Goal: Use online tool/utility: Utilize a website feature to perform a specific function

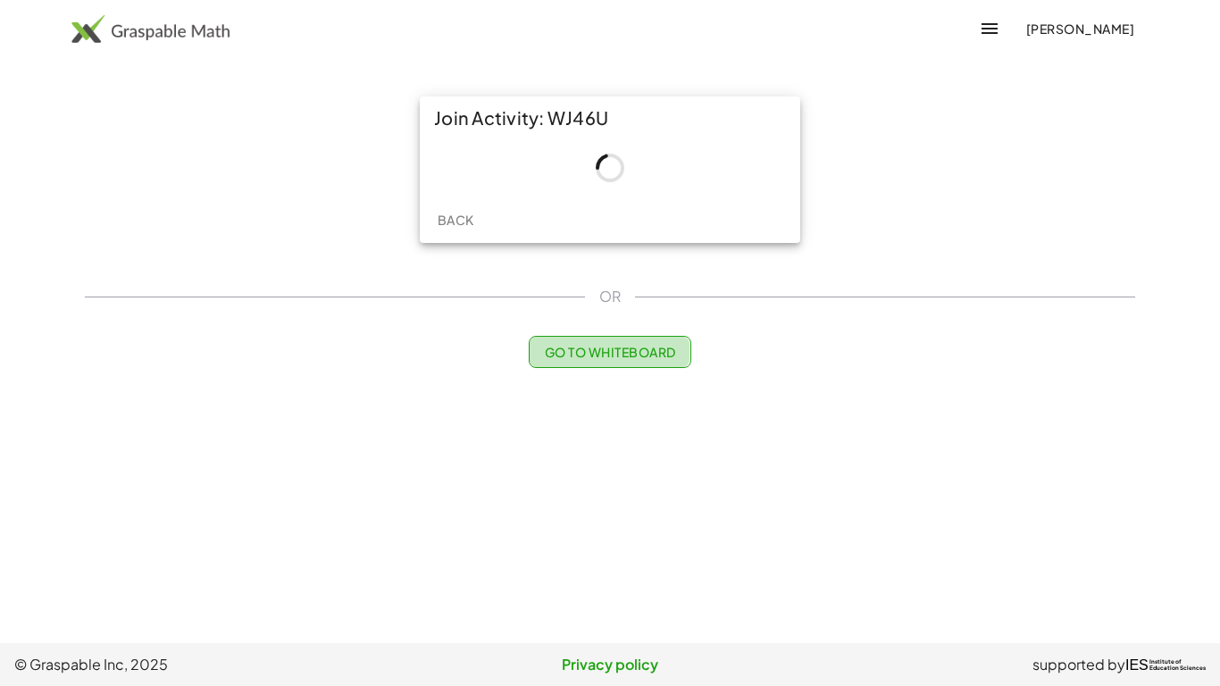
click at [601, 358] on span "Go to Whiteboard" at bounding box center [609, 352] width 131 height 16
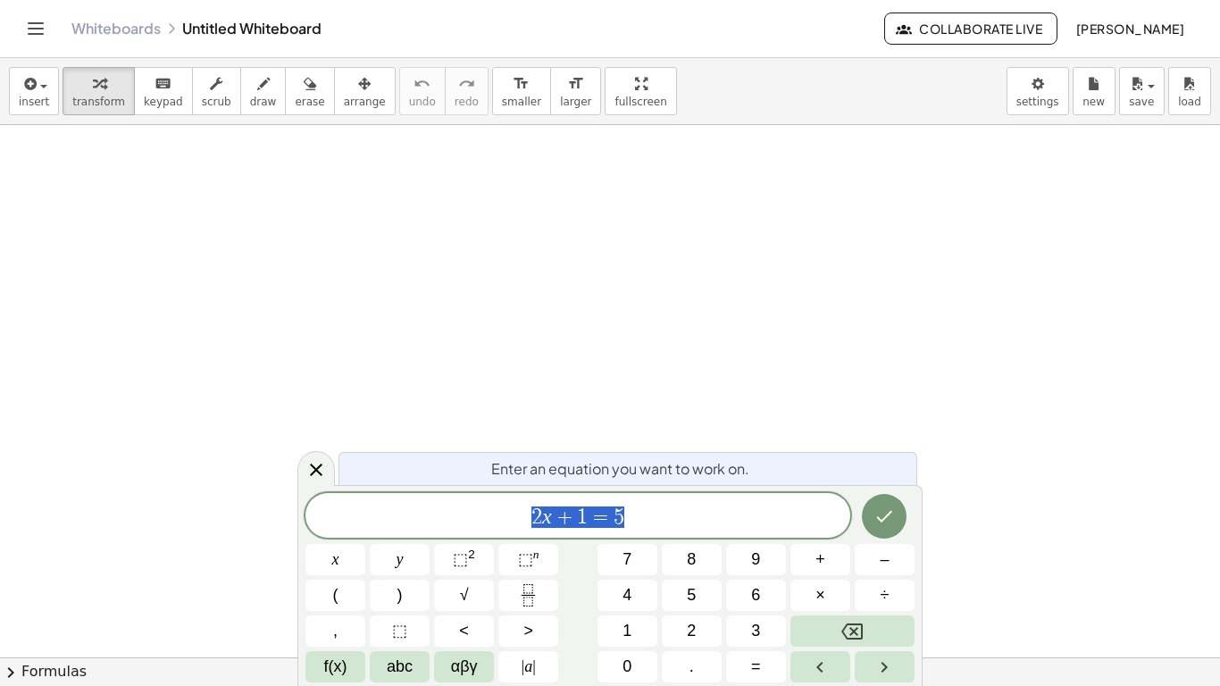
scroll to position [1, 0]
click at [817, 629] on button "Backspace" at bounding box center [853, 631] width 124 height 31
click at [886, 523] on icon "Done" at bounding box center [884, 516] width 21 height 21
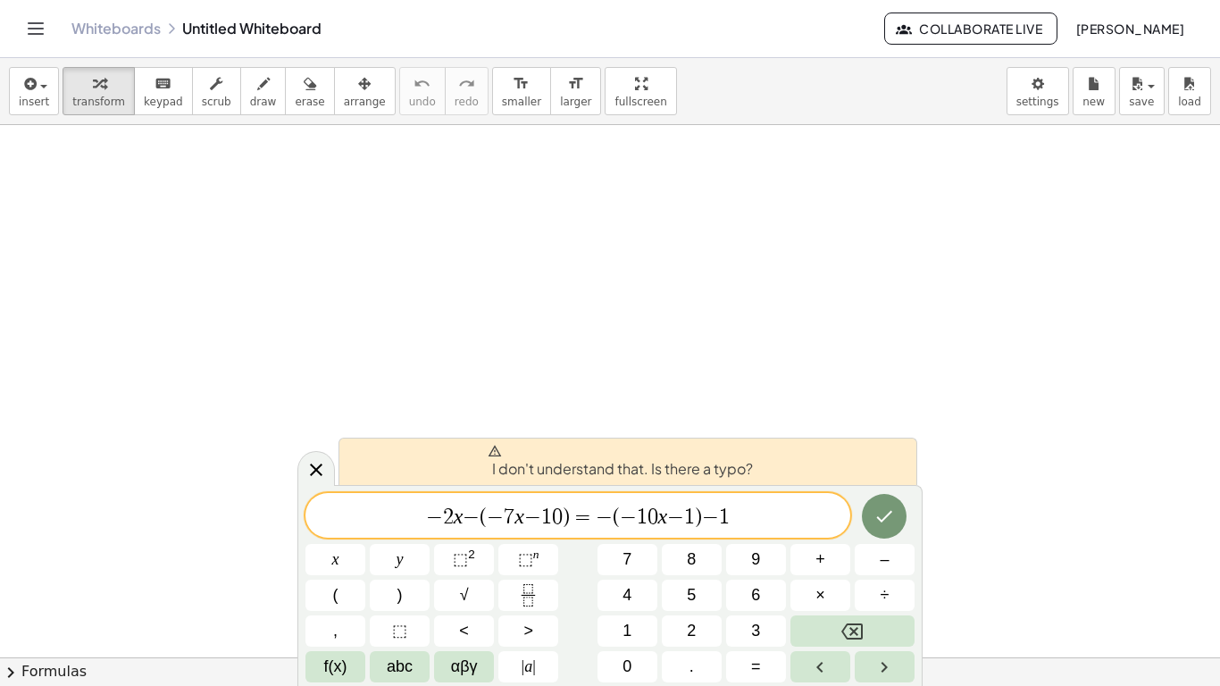
click at [720, 522] on span "1" at bounding box center [724, 517] width 11 height 21
click at [687, 518] on span "1" at bounding box center [689, 517] width 11 height 21
click at [696, 515] on span ")" at bounding box center [698, 517] width 7 height 21
click at [594, 516] on span "− 2 x − ( − 7 x − 1 0 ) = ​ − ( − 1 0 x − 1 ) − 1" at bounding box center [578, 517] width 545 height 25
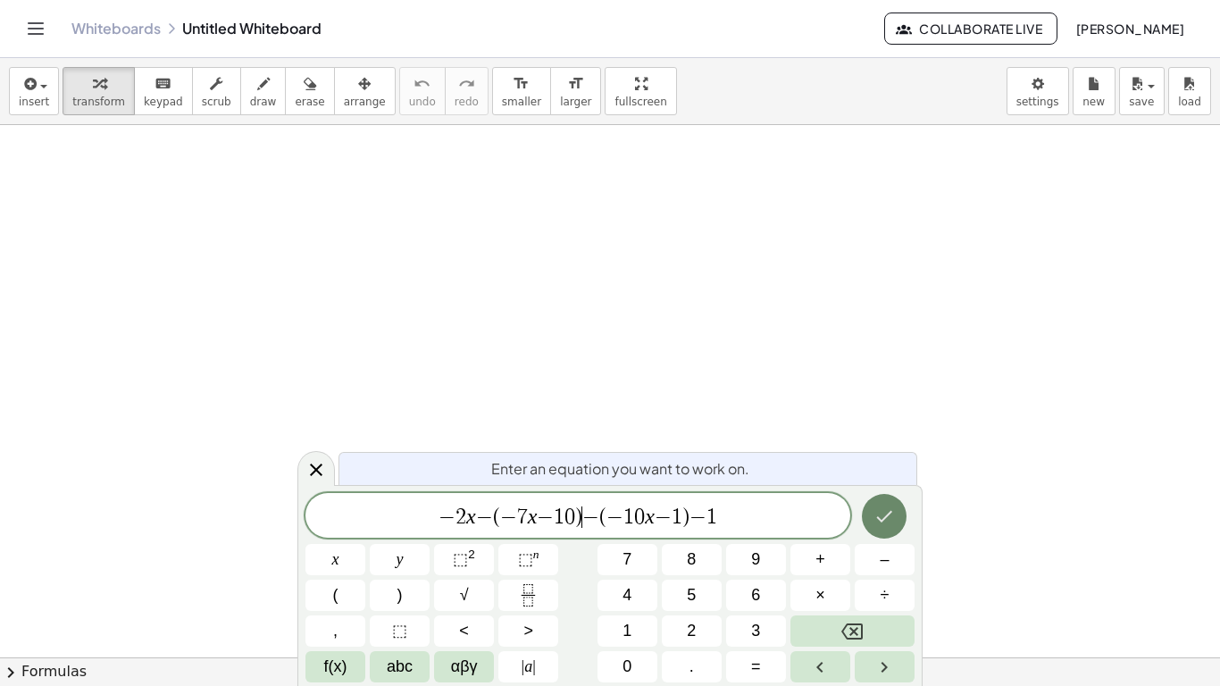
click at [899, 509] on button "Done" at bounding box center [884, 516] width 45 height 45
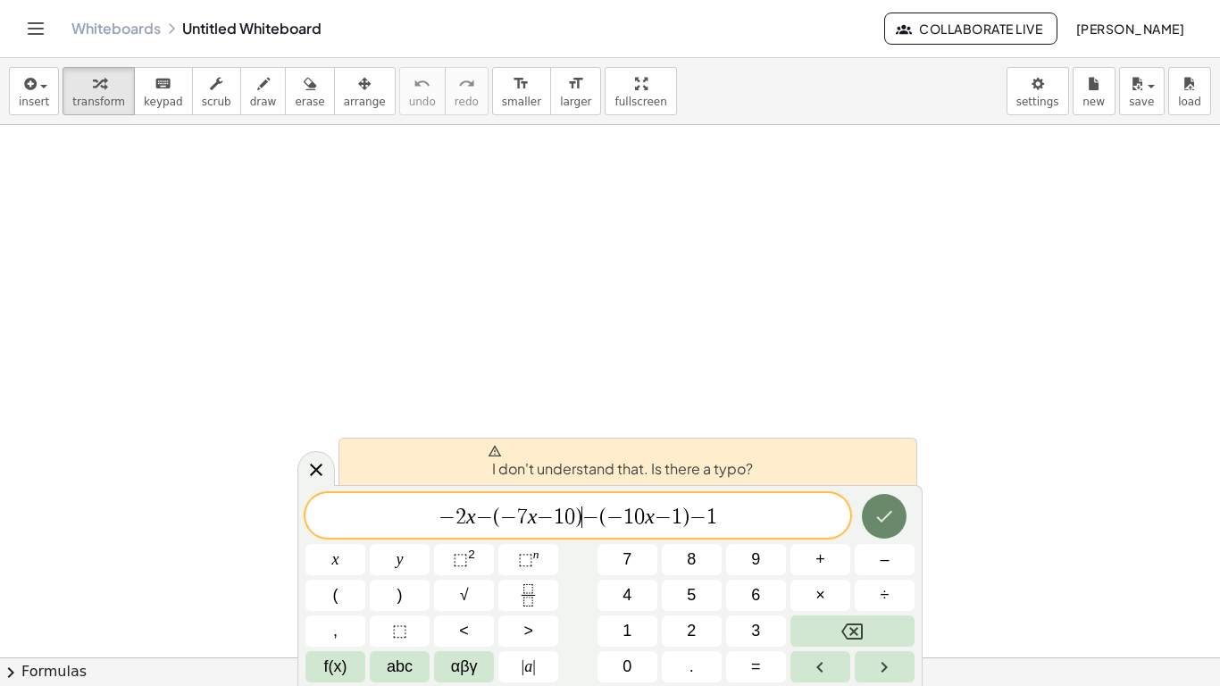
click at [879, 506] on icon "Done" at bounding box center [884, 516] width 21 height 21
drag, startPoint x: 754, startPoint y: 537, endPoint x: 415, endPoint y: 504, distance: 340.2
click at [415, 504] on div "**********" at bounding box center [578, 515] width 545 height 45
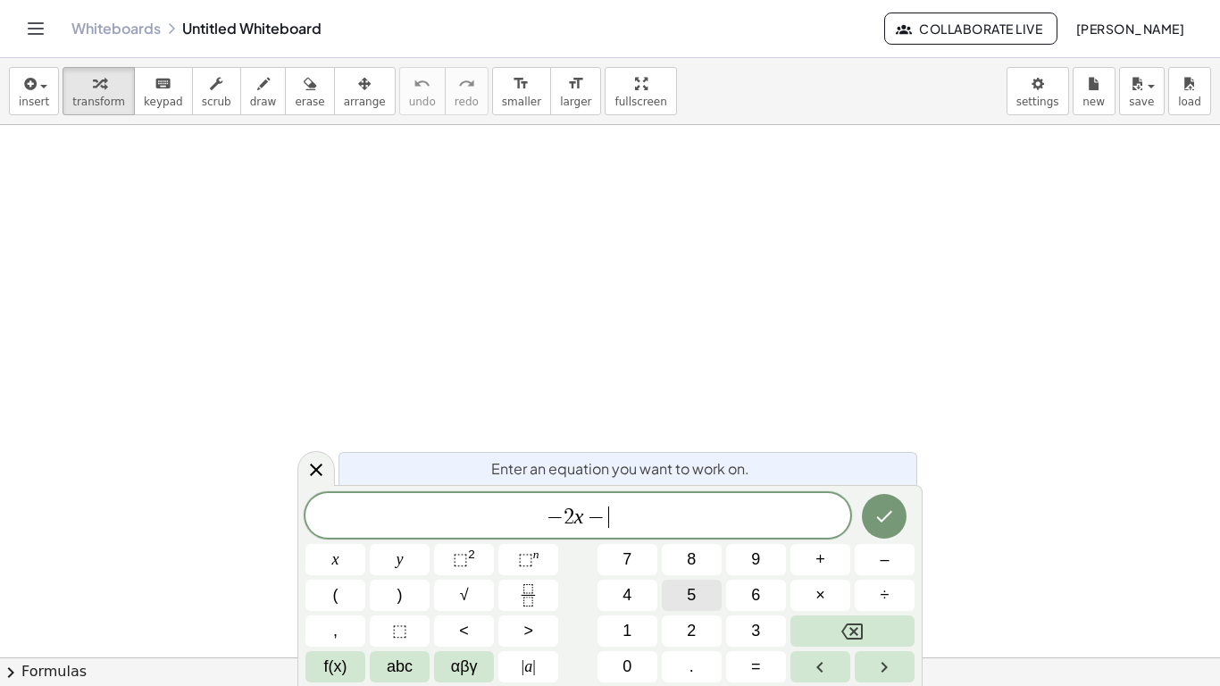
scroll to position [5, 0]
click at [672, 510] on span "−" at bounding box center [666, 515] width 26 height 21
click at [712, 519] on span "− 2 x − ( 7 x − 1 0 ) = − ( − ​ 1 0 x )" at bounding box center [578, 514] width 545 height 29
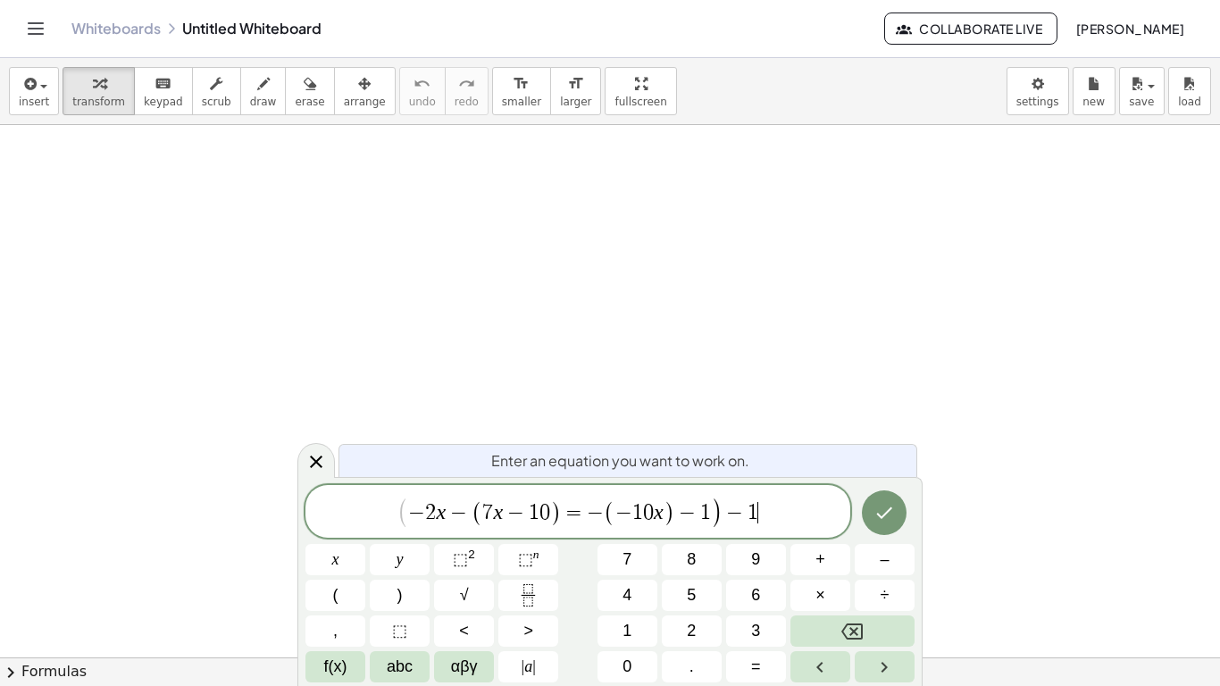
click at [671, 510] on span ")" at bounding box center [670, 513] width 12 height 26
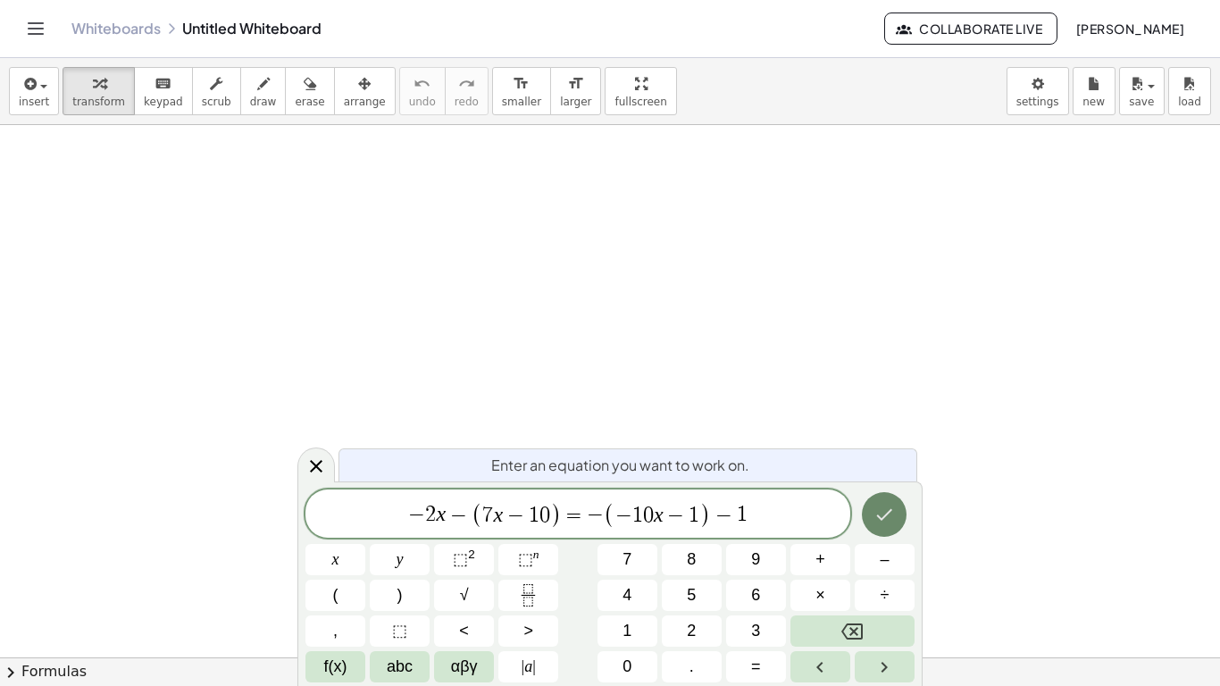
click at [878, 495] on button "Done" at bounding box center [884, 514] width 45 height 45
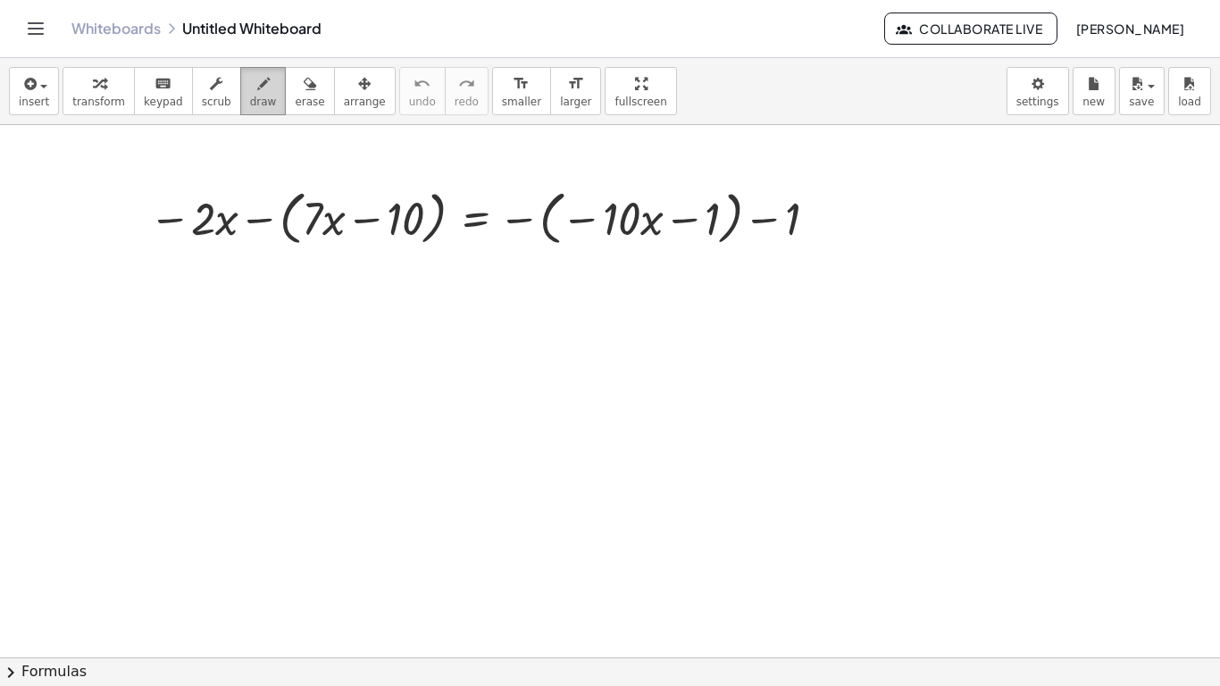
click at [255, 96] on span "draw" at bounding box center [263, 102] width 27 height 13
click at [259, 89] on button "draw" at bounding box center [263, 91] width 46 height 48
drag, startPoint x: 274, startPoint y: 201, endPoint x: 283, endPoint y: 242, distance: 42.1
